Goal: Task Accomplishment & Management: Manage account settings

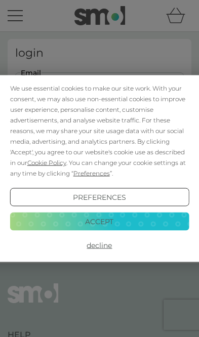
type input "[EMAIL_ADDRESS][DOMAIN_NAME]"
click at [99, 151] on button "Login" at bounding box center [99, 150] width 169 height 29
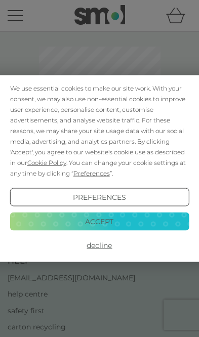
click at [87, 225] on button "Accept" at bounding box center [99, 221] width 179 height 18
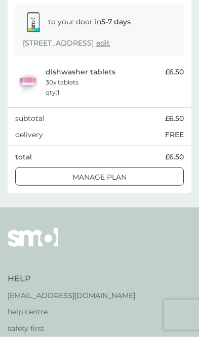
scroll to position [155, 0]
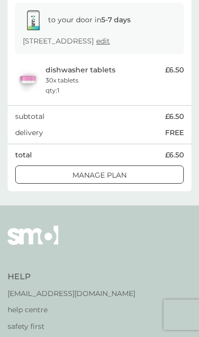
click at [93, 181] on div at bounding box center [100, 175] width 36 height 11
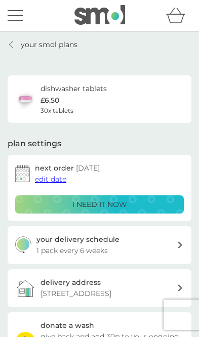
click at [54, 48] on p "your smol plans" at bounding box center [49, 44] width 57 height 11
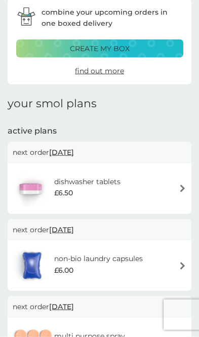
scroll to position [41, 0]
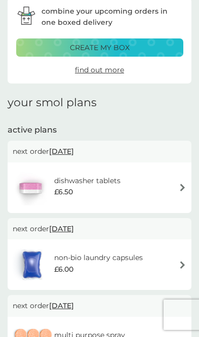
click at [181, 261] on img at bounding box center [183, 265] width 8 height 8
